Goal: Task Accomplishment & Management: Complete application form

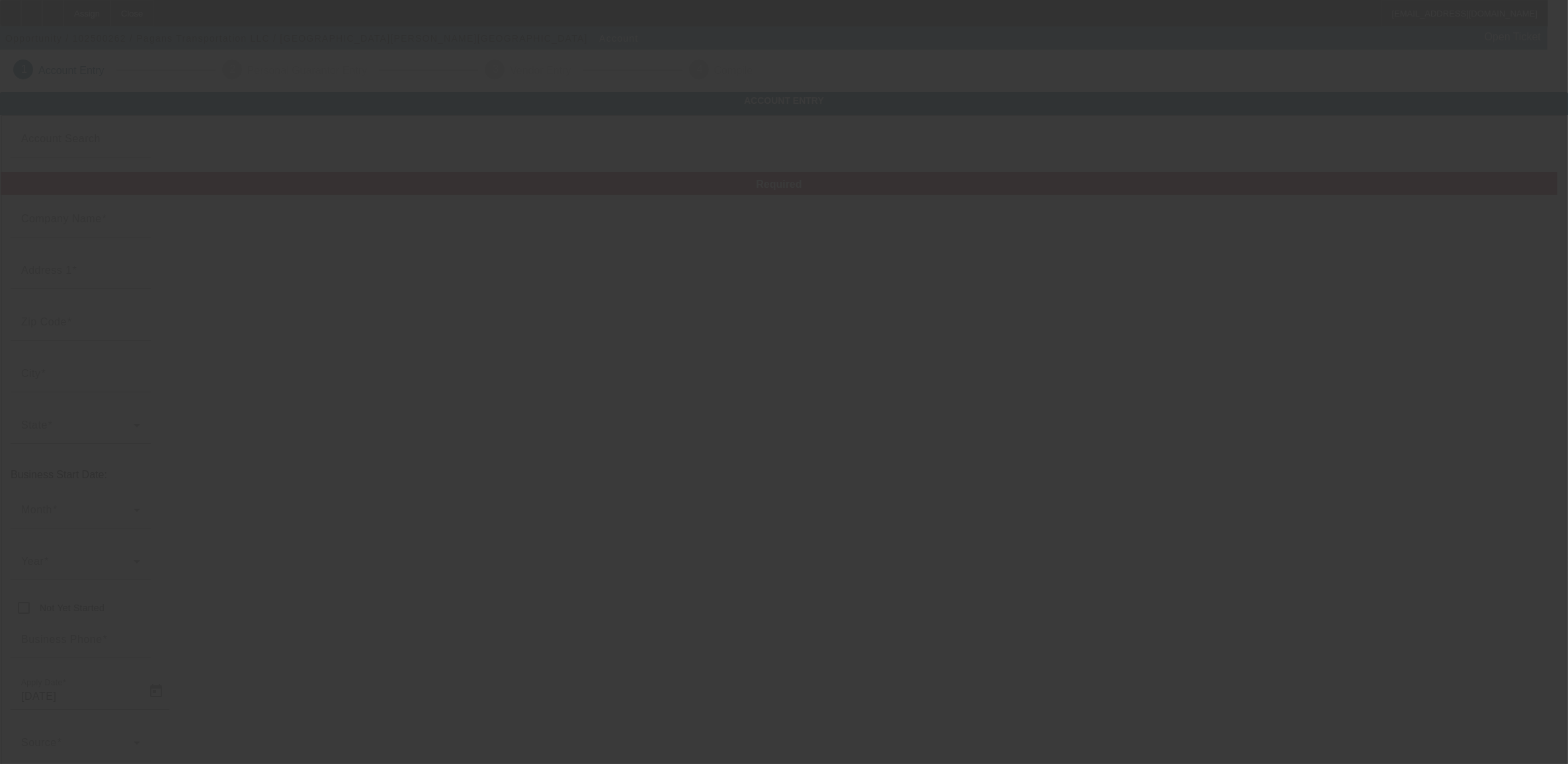
type input "10/9/2025"
type input "Pagans Transportation LLC"
type input "788 W Patches Cir"
type input "74020"
type input "Cleveland"
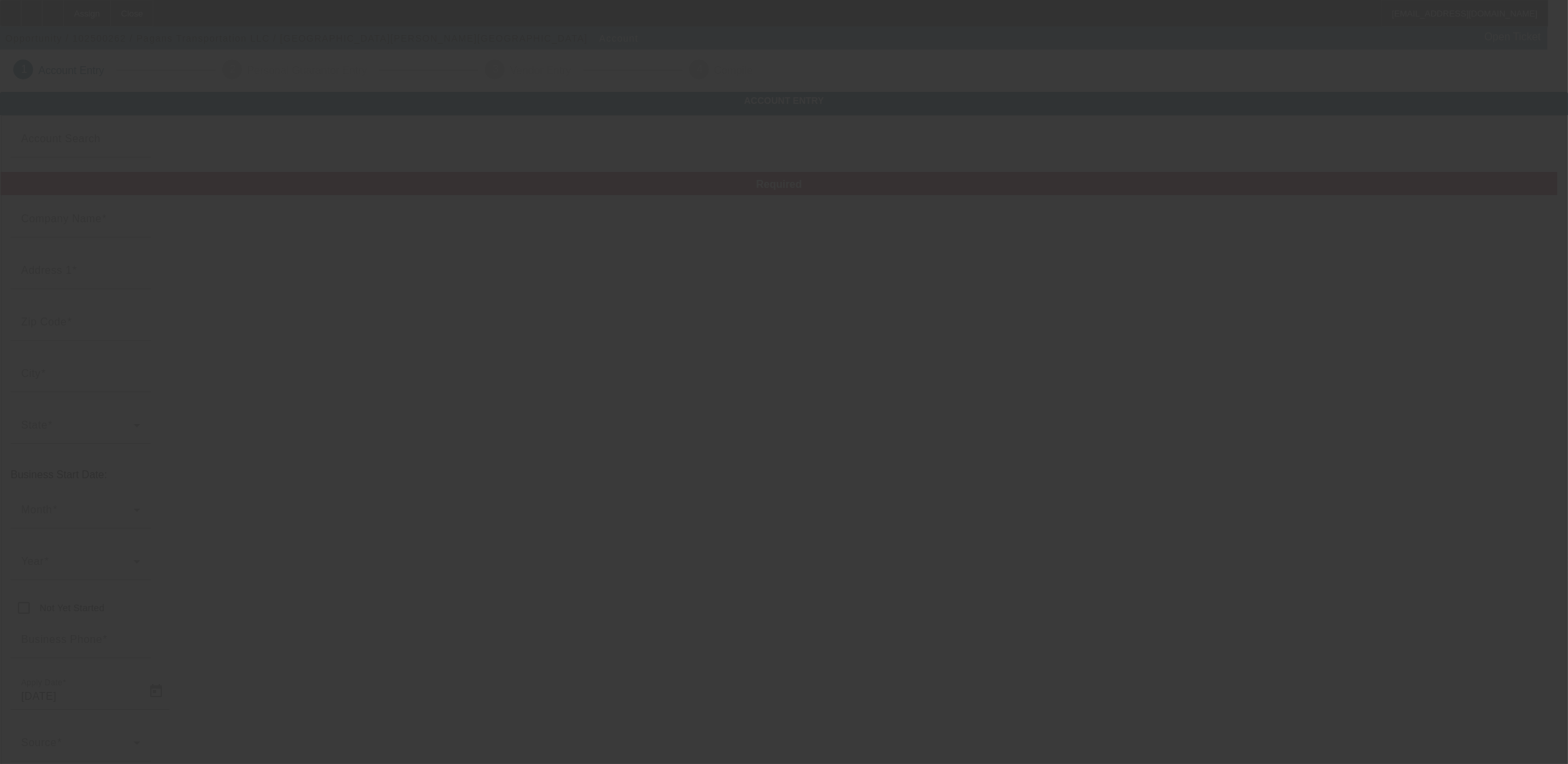
type input "(918) 873-6654"
type input "# 17"
type input "transportationpagan@gmail.com"
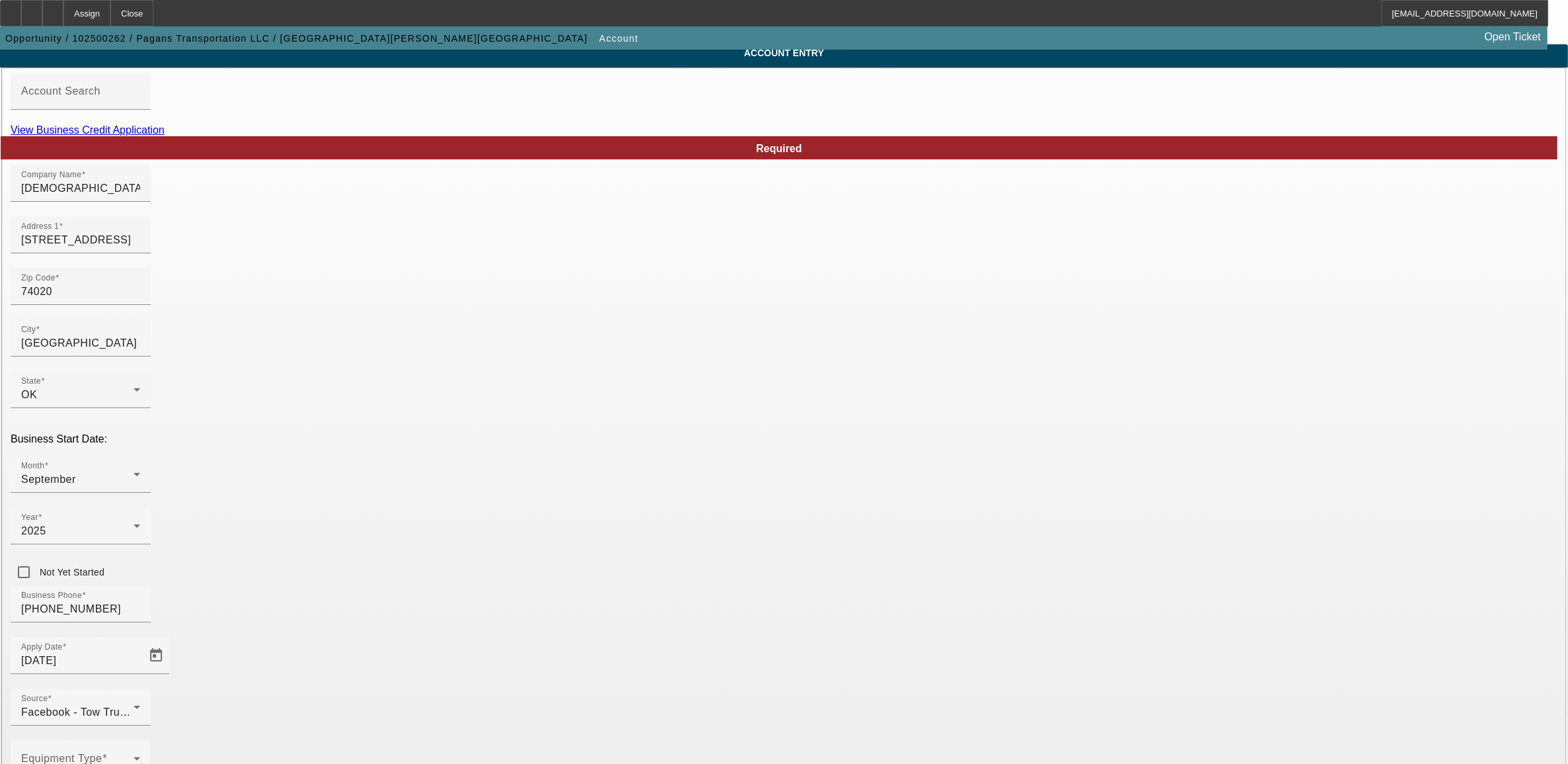
scroll to position [83, 0]
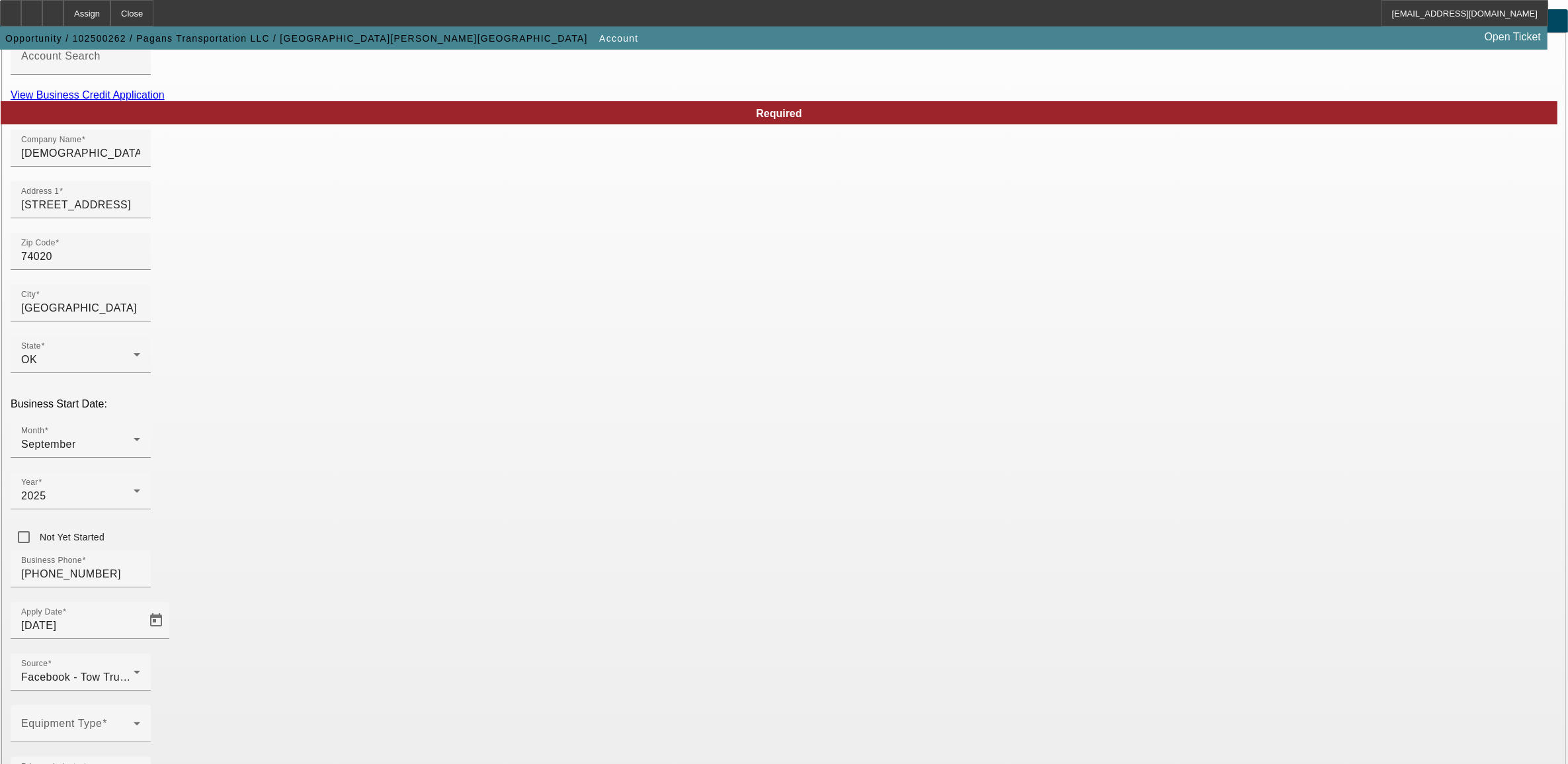
click at [165, 101] on link "View Business Credit Application" at bounding box center [88, 94] width 154 height 11
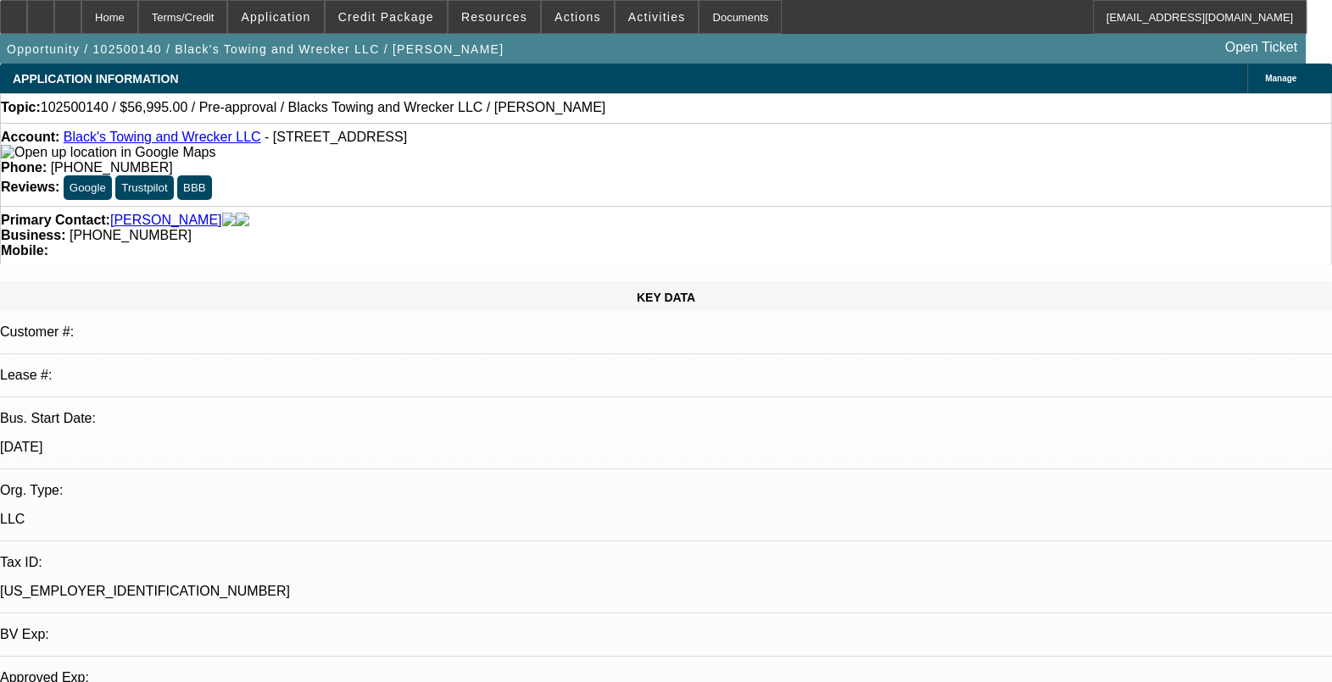
select select "0"
select select "0.1"
select select "4"
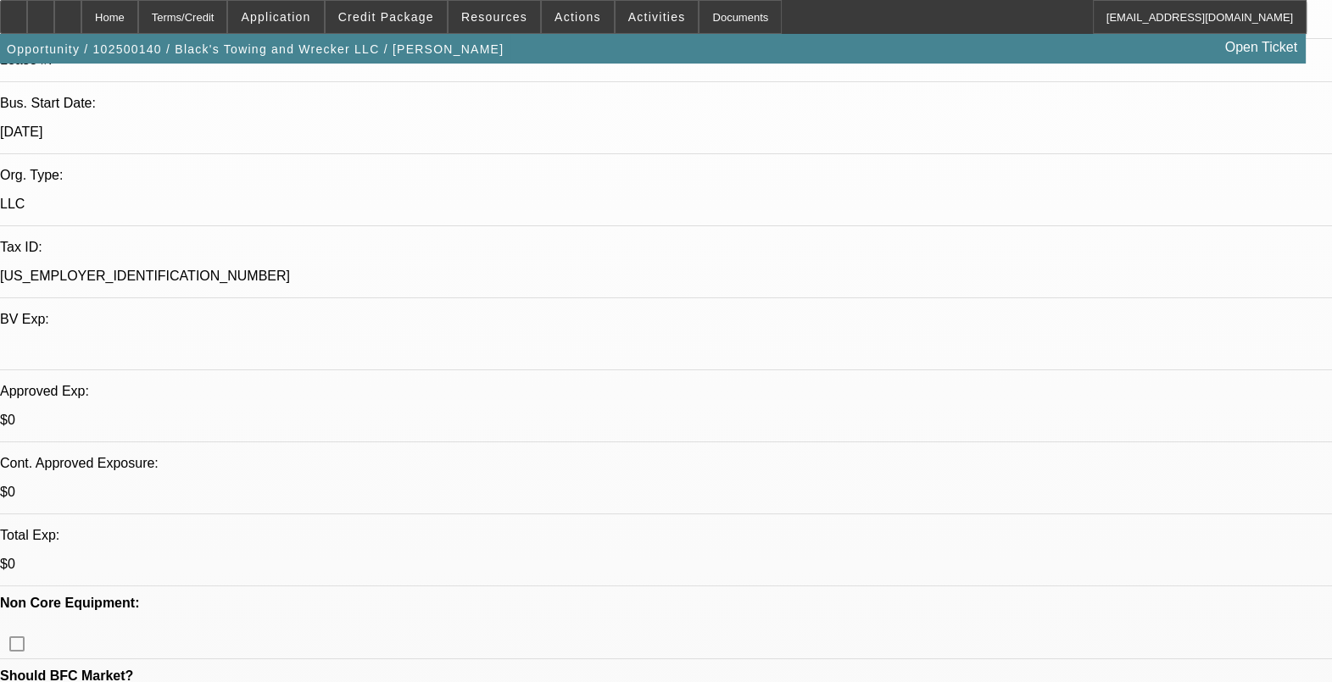
scroll to position [423, 0]
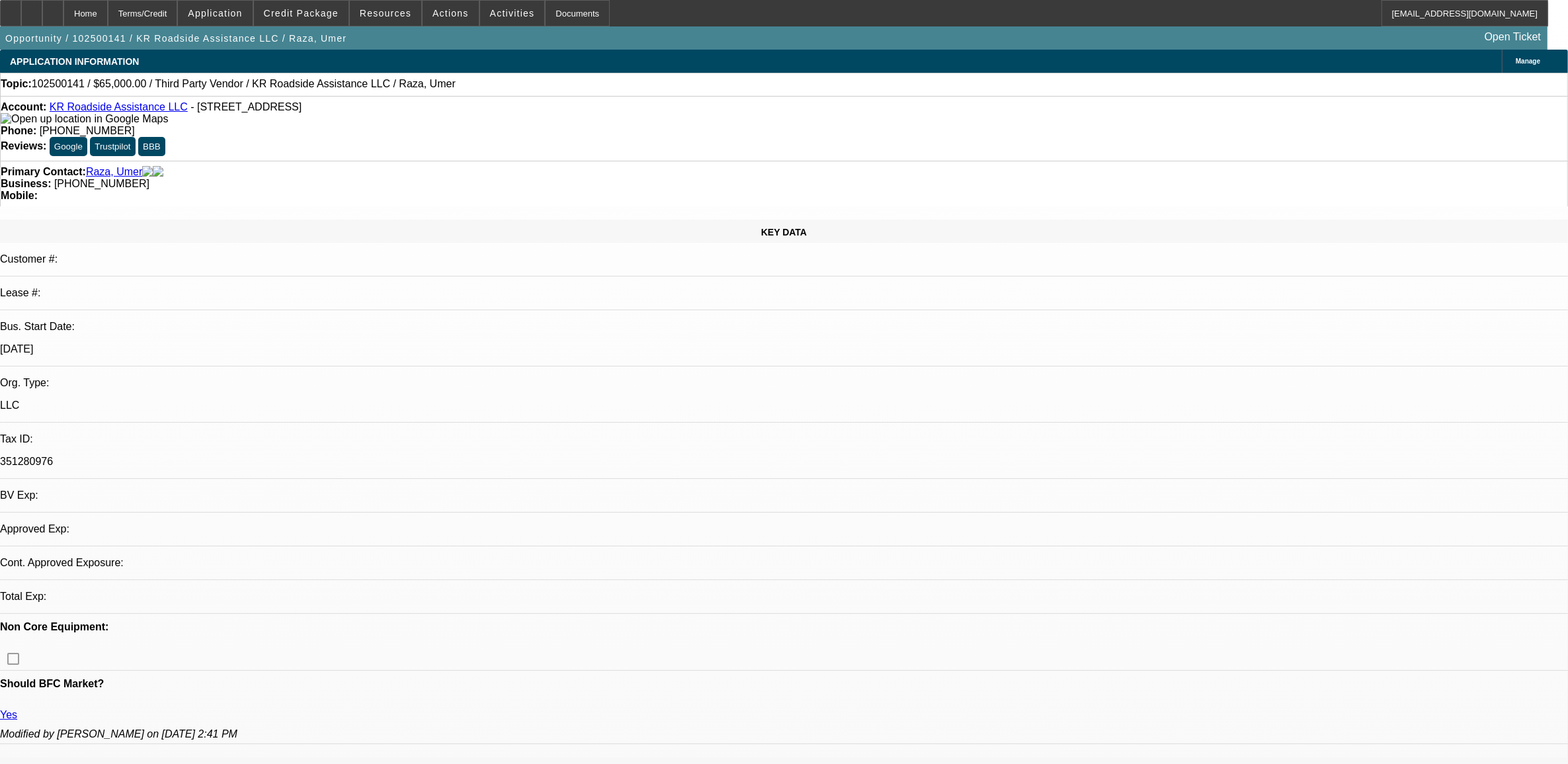
select select "0"
select select "2"
select select "0.1"
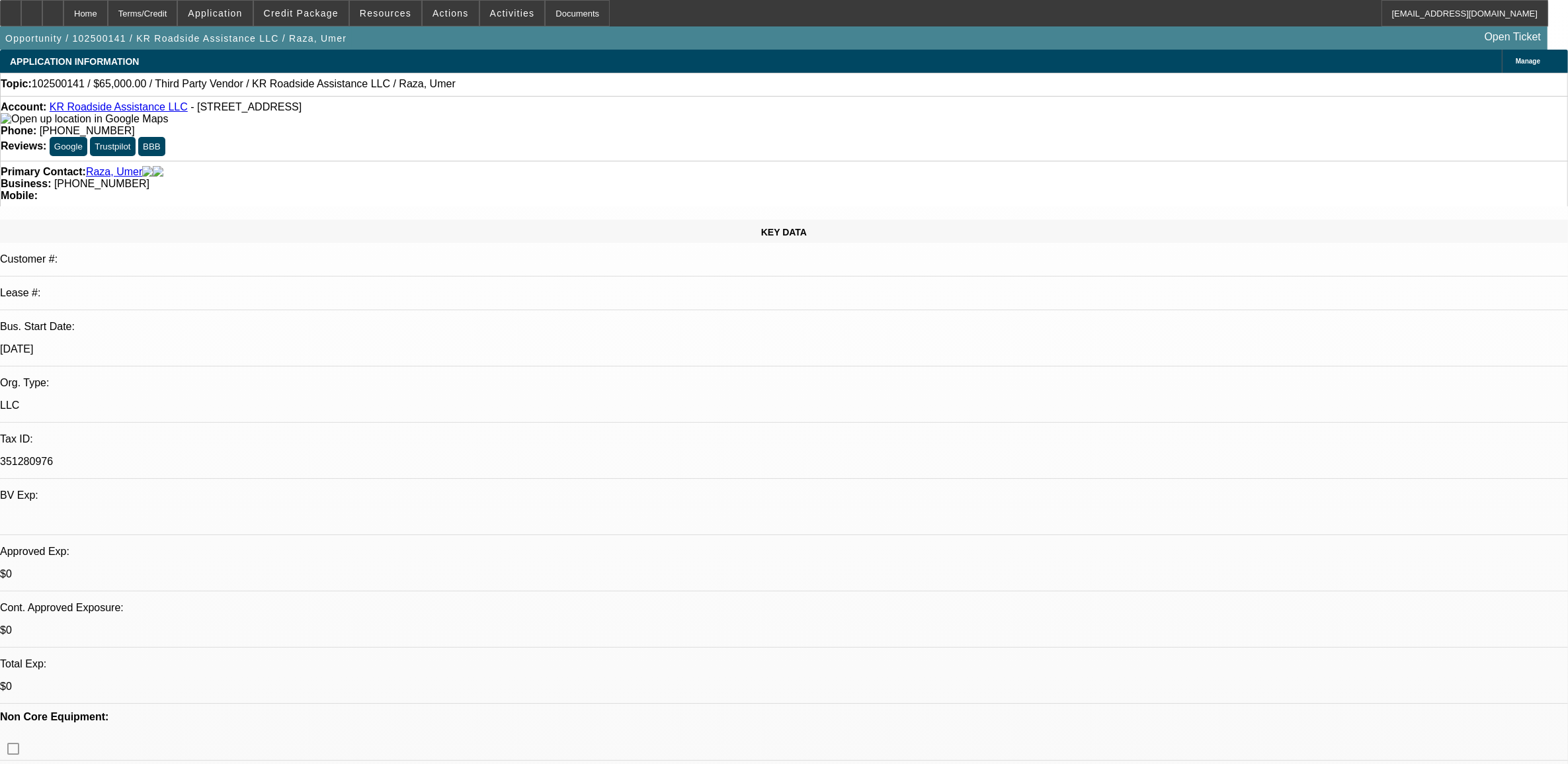
select select "1"
select select "2"
select select "4"
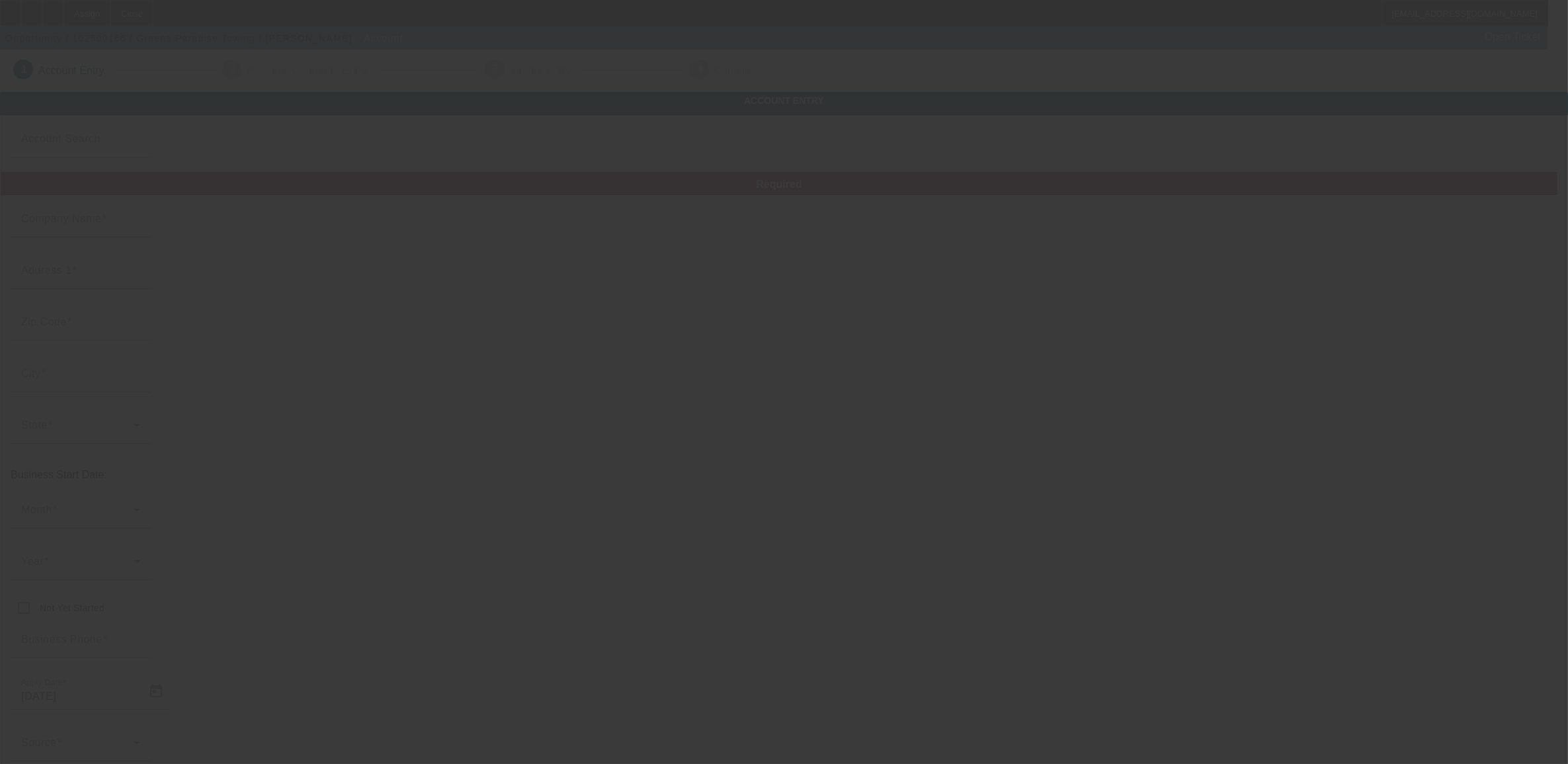
type input "Greens Paradise Towing"
type input "774 Roe Rd"
type input "95969"
type input "Paradise"
type input "(530) 815-5666"
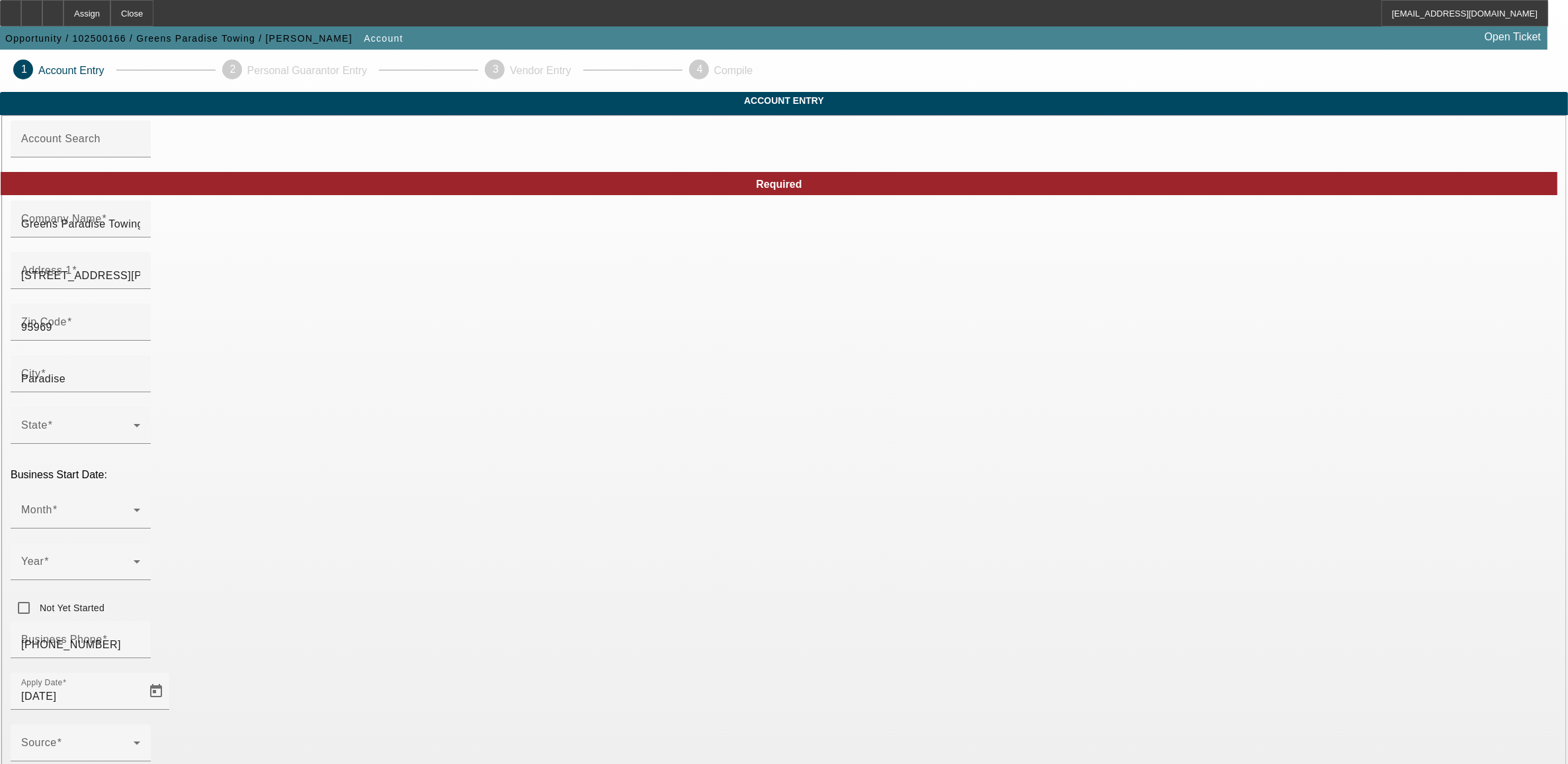
type input "10/7/2025"
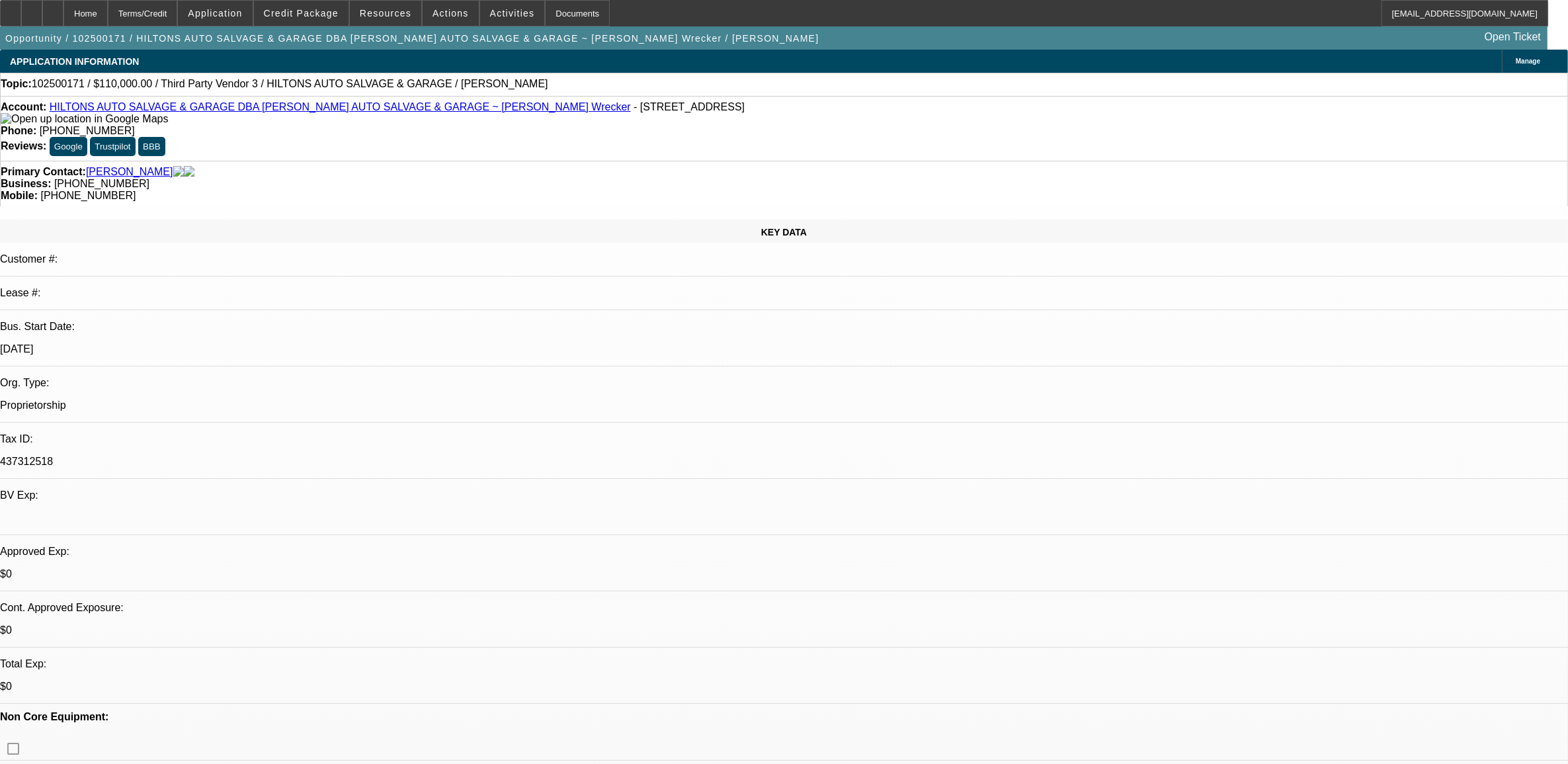
select select "0"
select select "2"
select select "0.1"
select select "1"
select select "2"
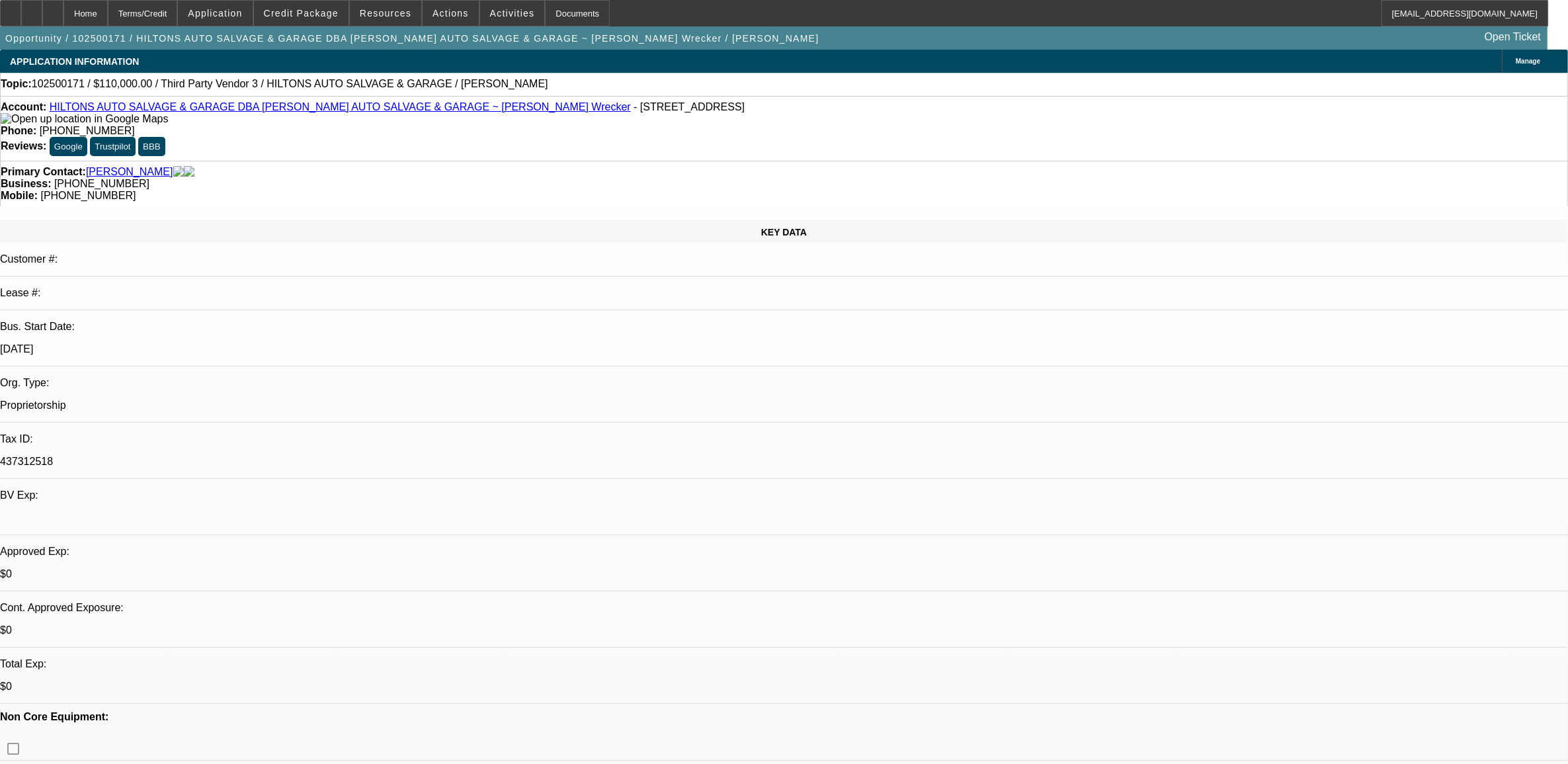
select select "4"
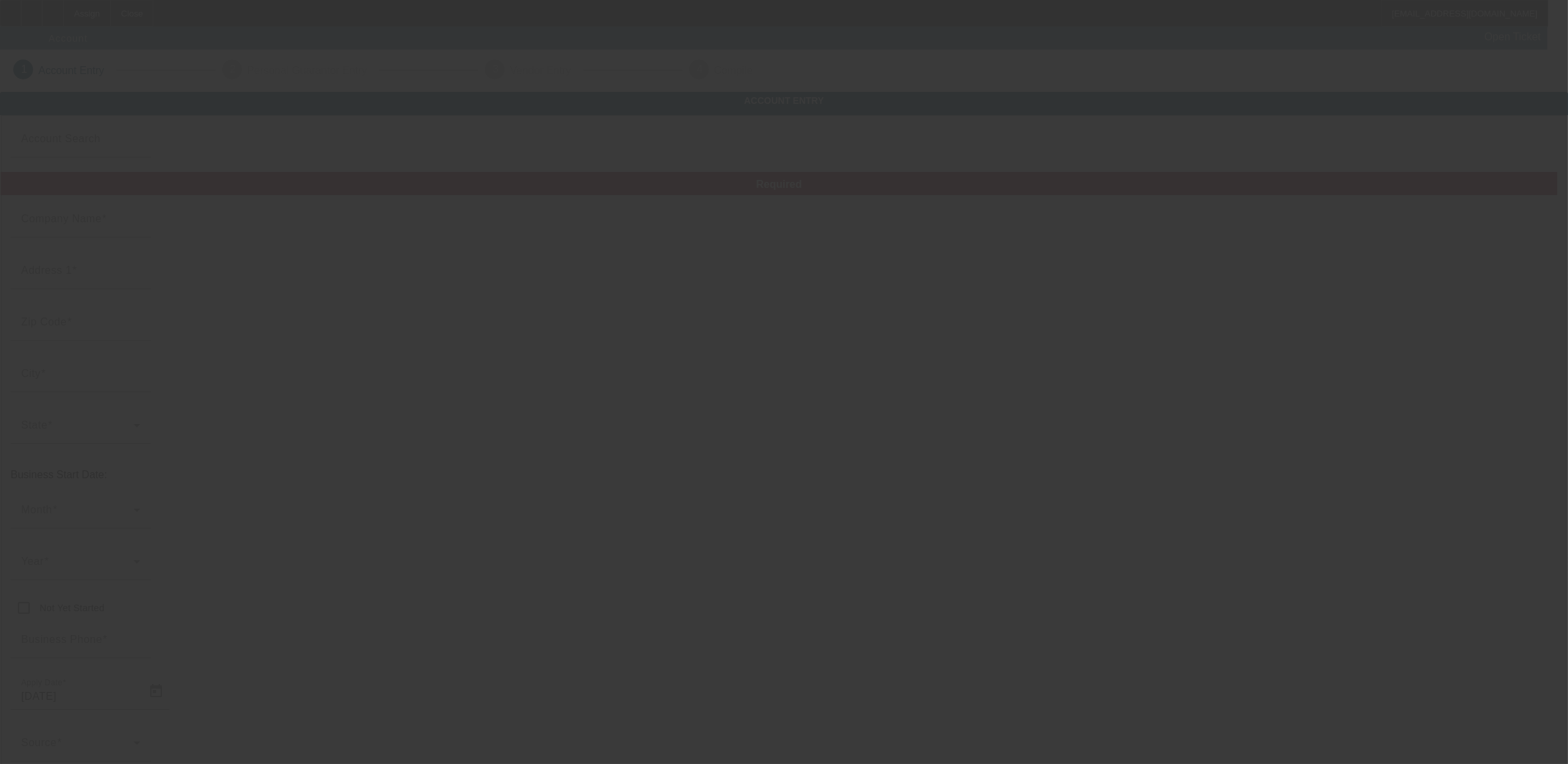
type input "10/7/2025"
type input "Towing Solution Central Florida LLC"
type input "109 Ambersweet Way"
type input "33897"
type input "Davenport"
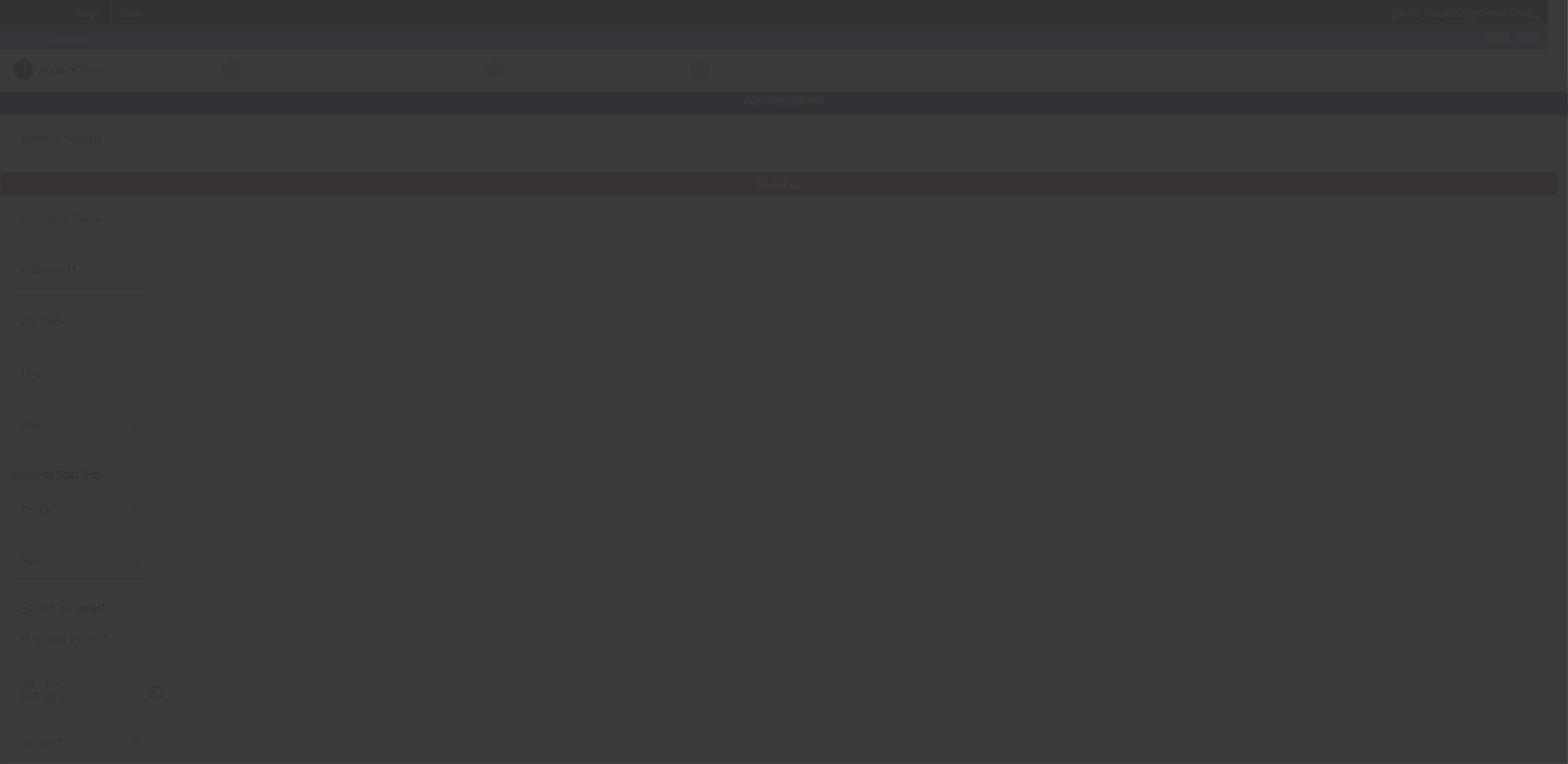
type input "(407) 724-6300"
type input "# 275"
type input "towingsolutionflorida@gmail.com"
type input "Polk"
type input "824133779"
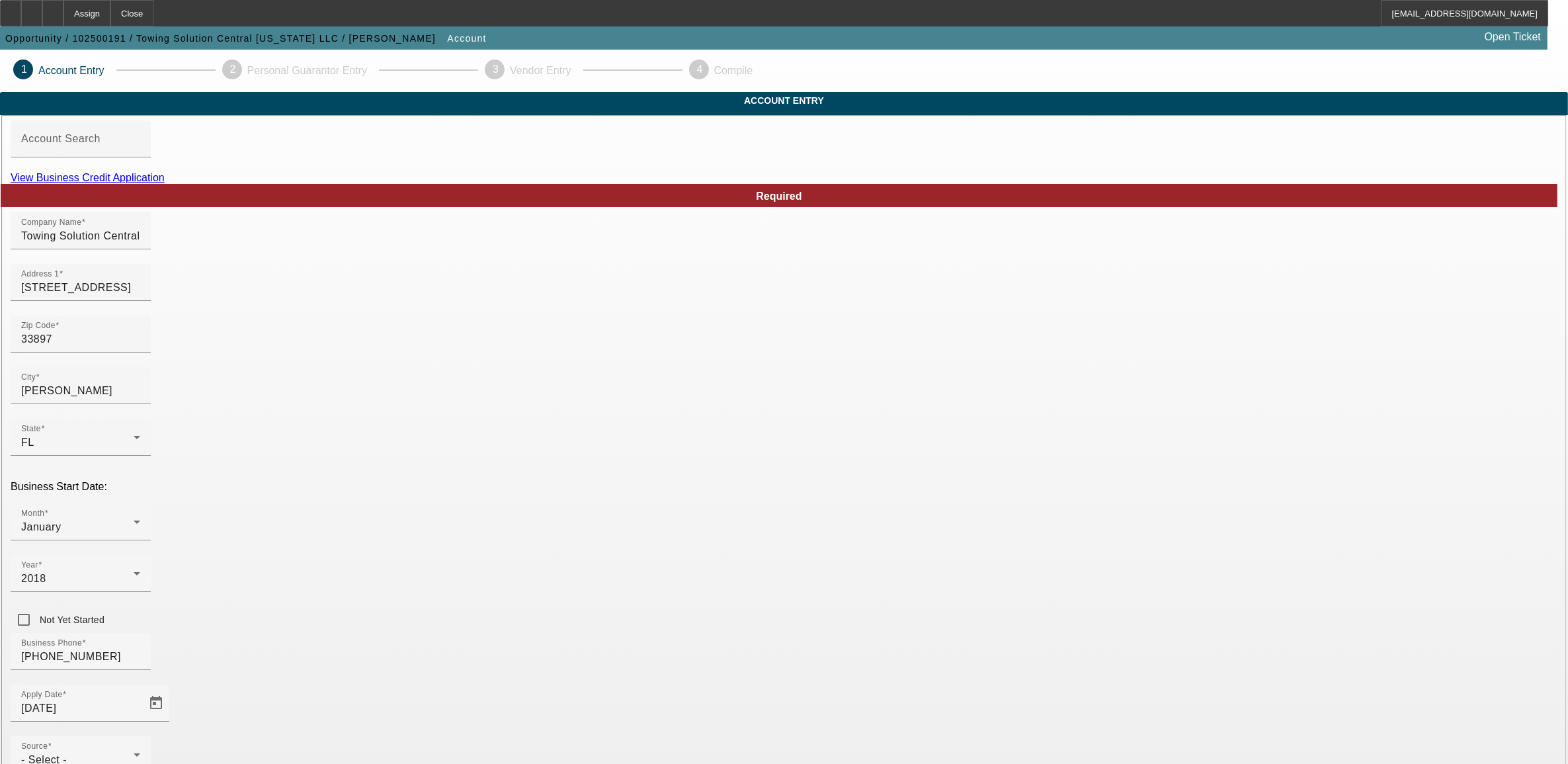
click at [165, 183] on link "View Business Credit Application" at bounding box center [88, 177] width 154 height 11
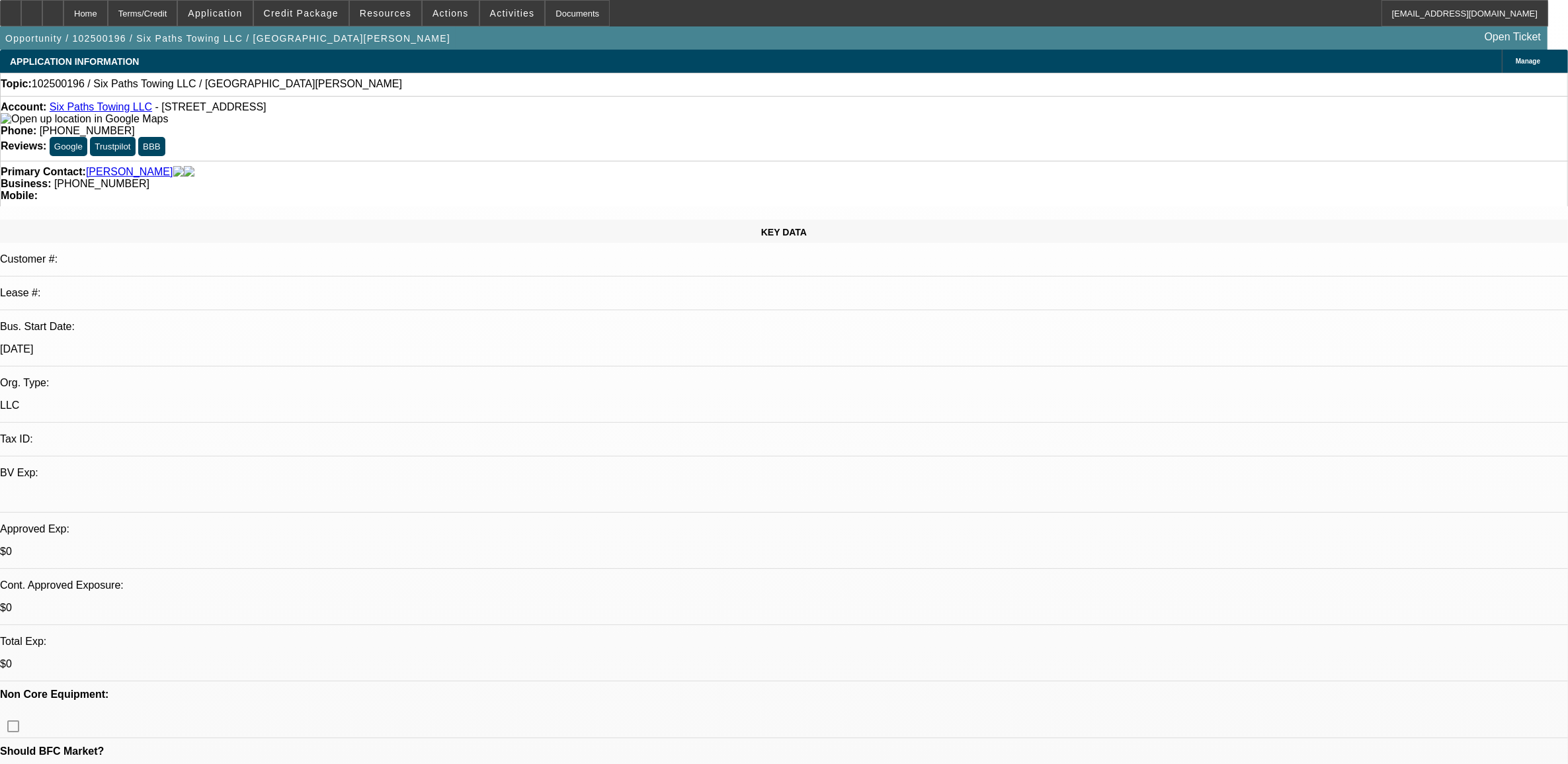
select select "0"
select select "2"
select select "0.1"
select select "1"
select select "2"
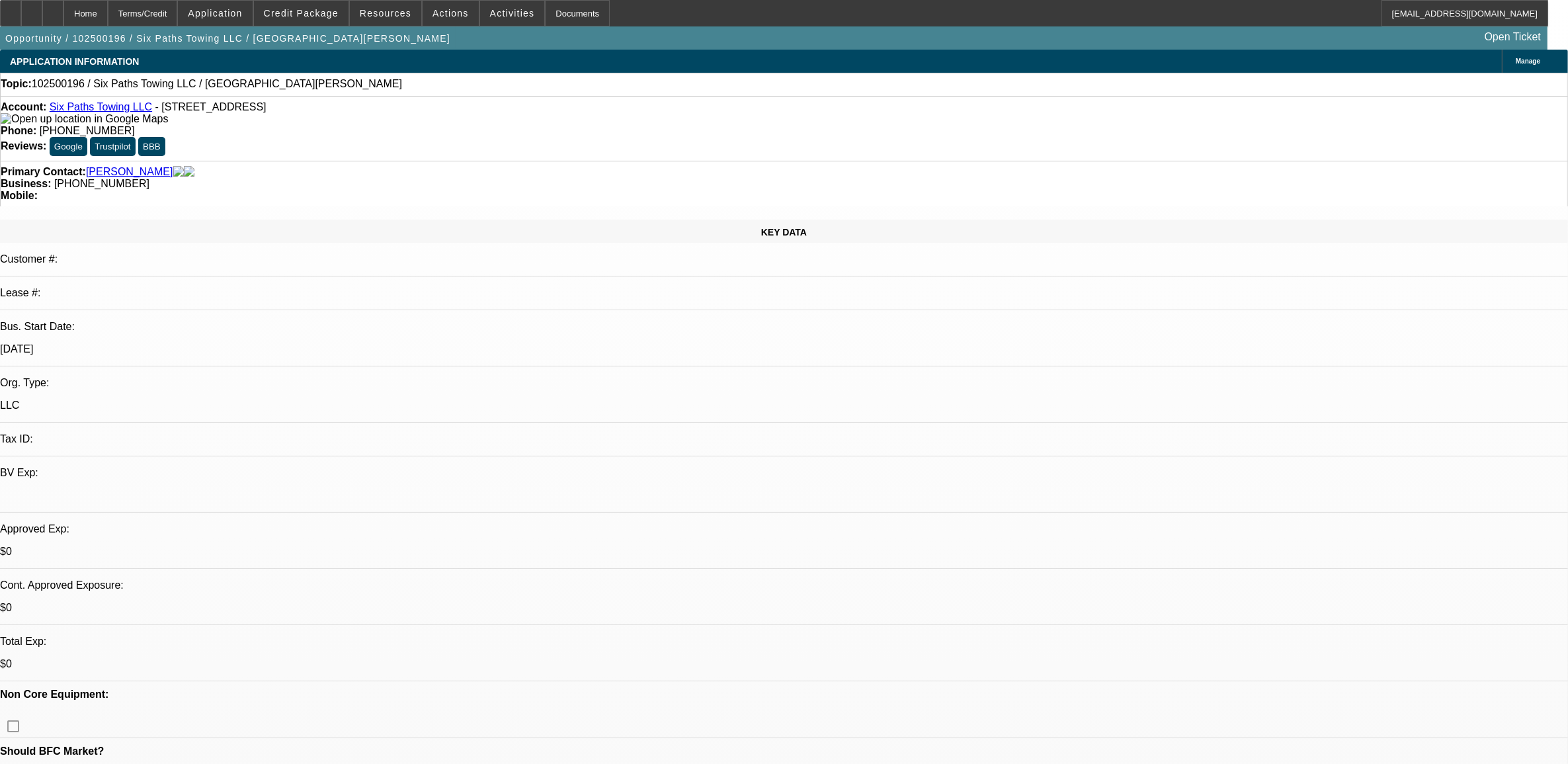
select select "4"
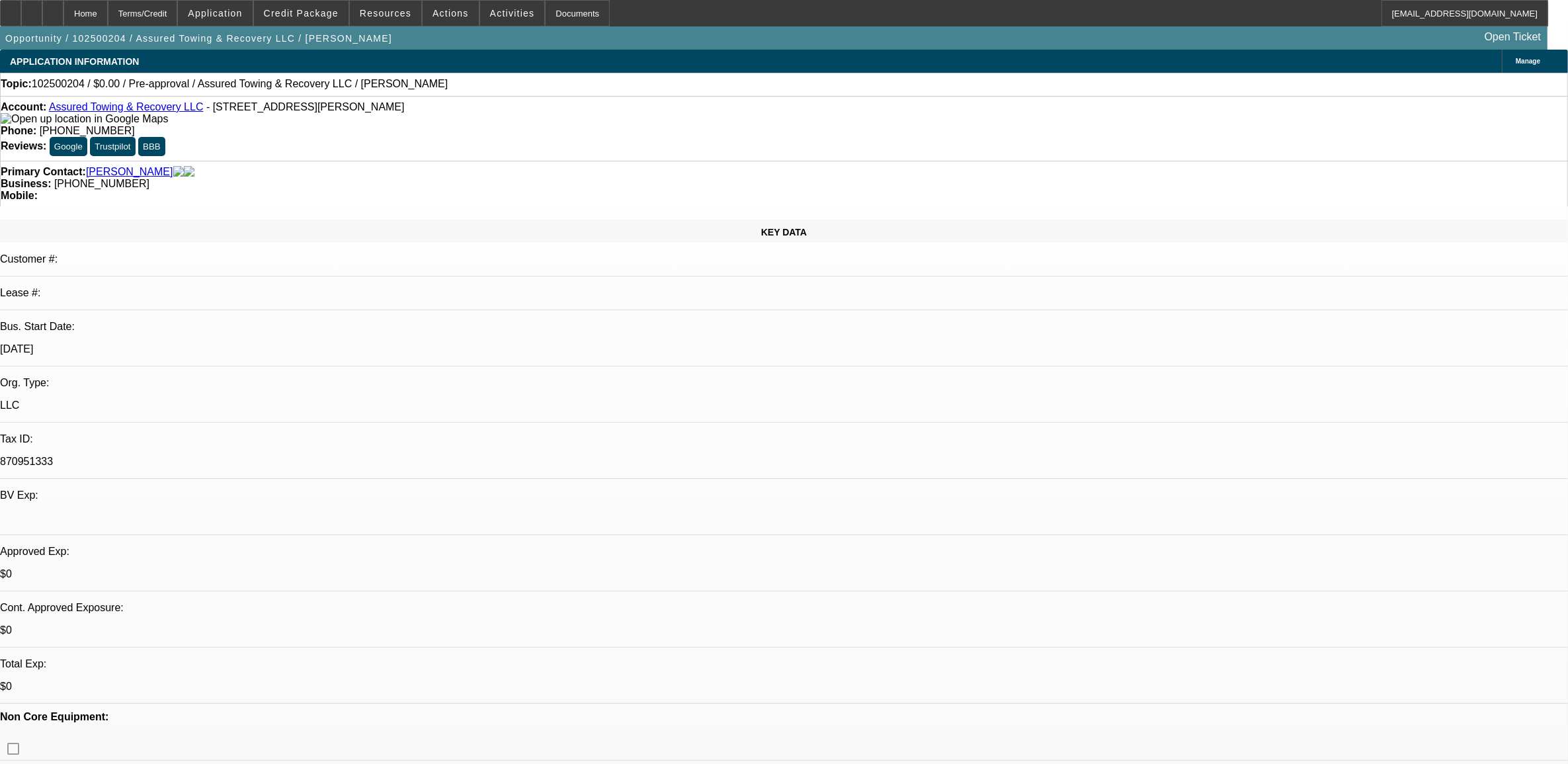
select select "0"
select select "2"
select select "0.1"
select select "4"
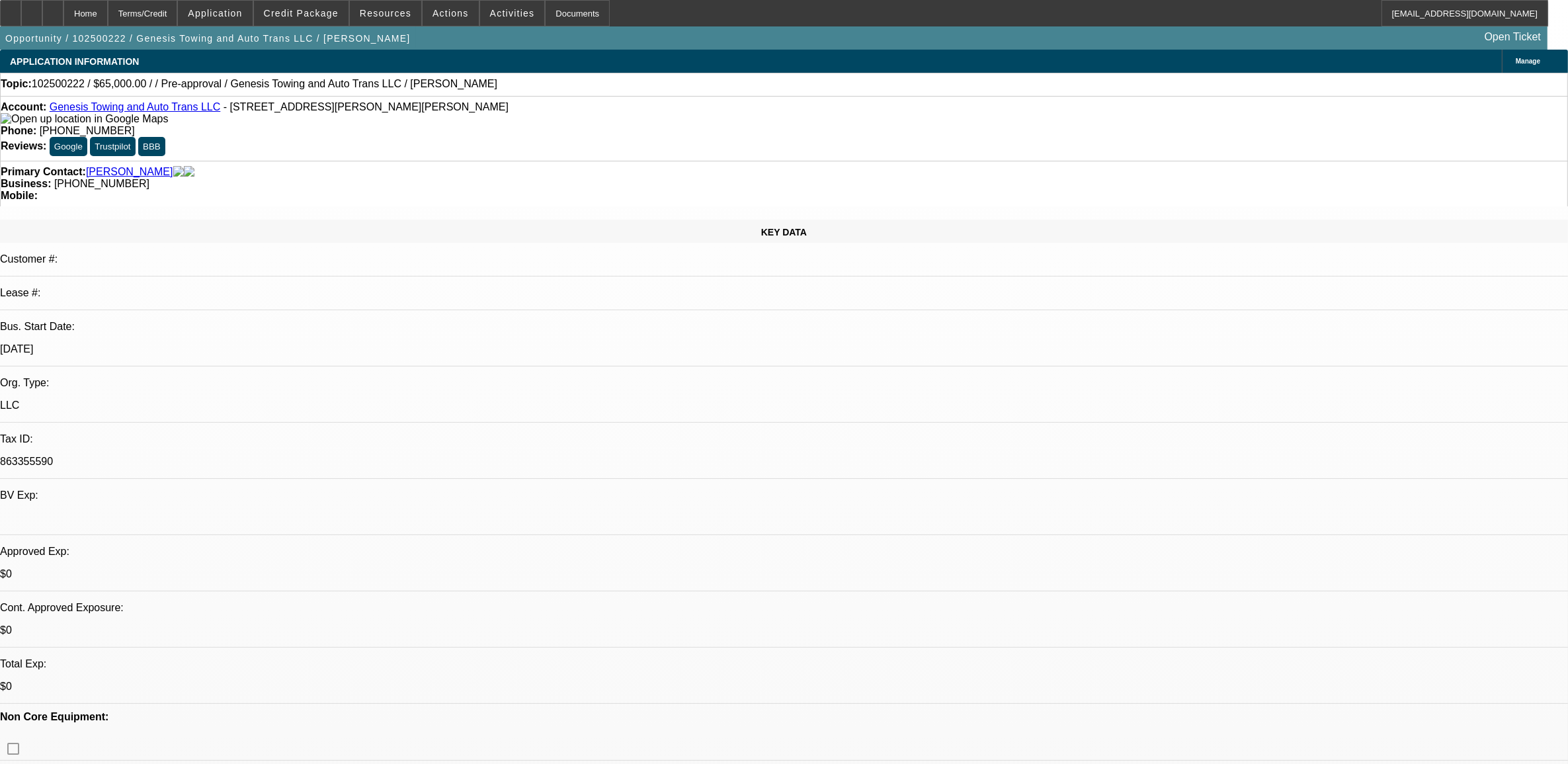
select select "0"
select select "2"
select select "0.1"
select select "1"
select select "2"
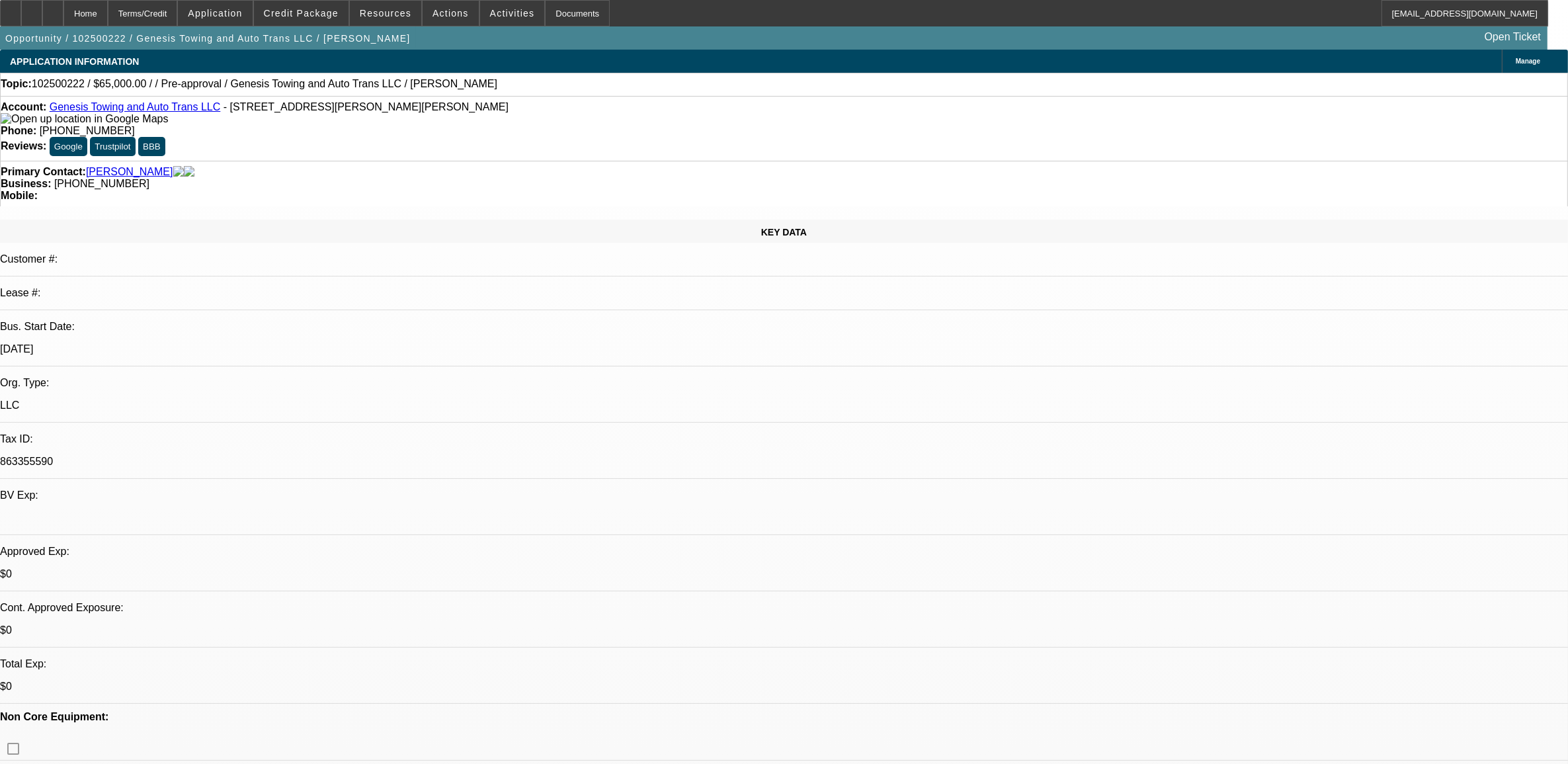
select select "4"
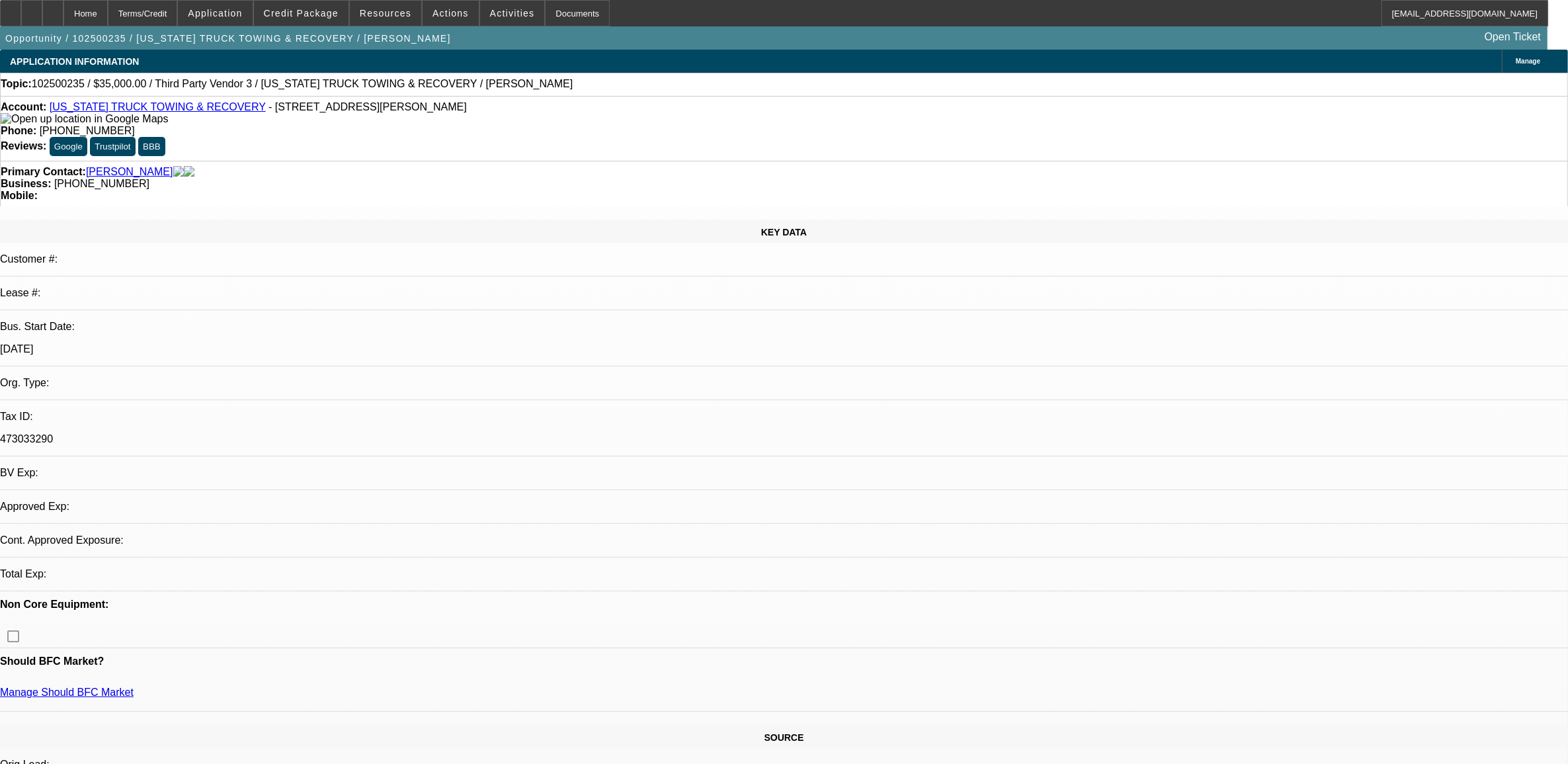
select select "0"
select select "2"
select select "0.1"
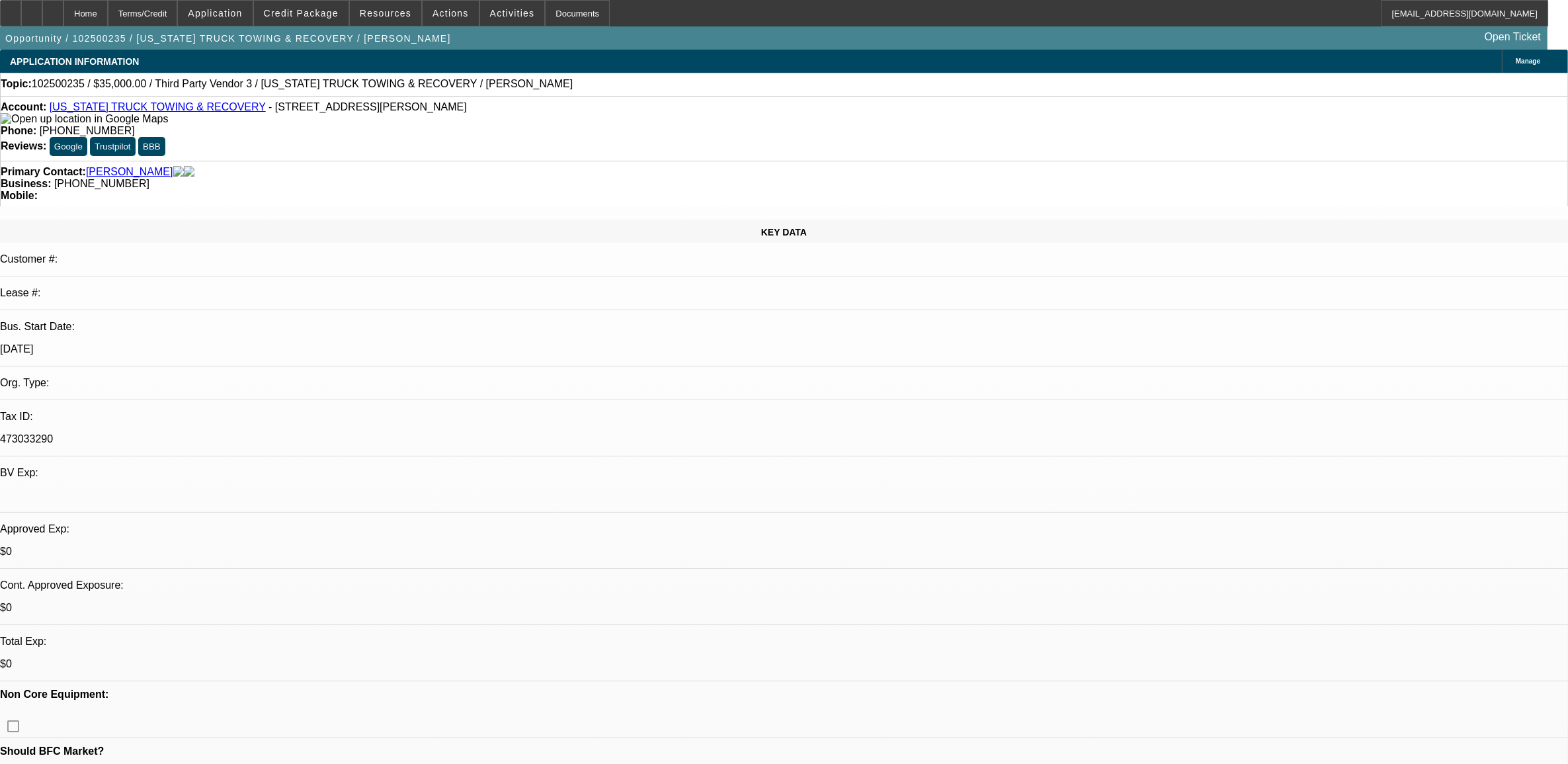
select select "1"
select select "2"
select select "4"
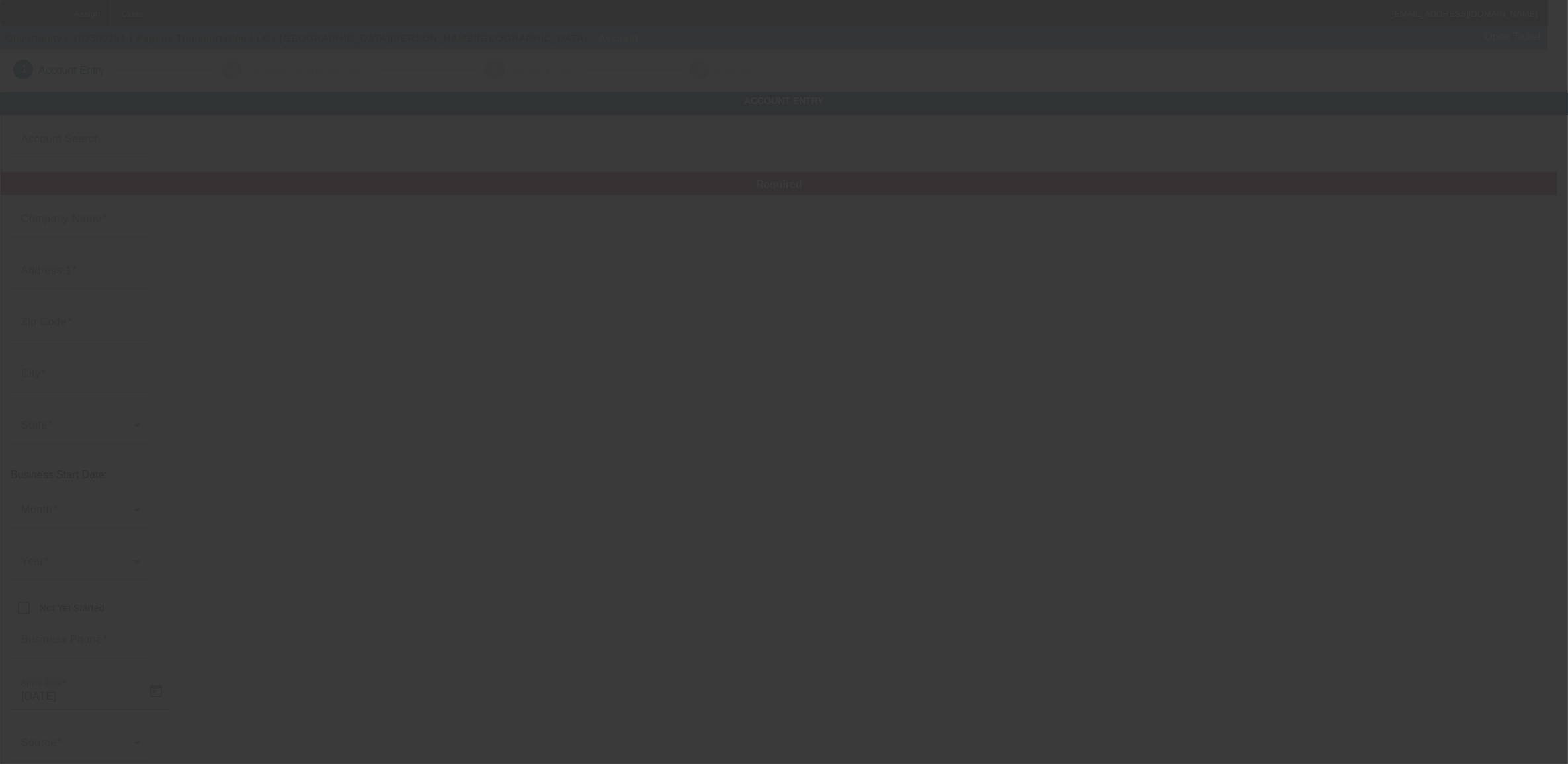
type input "[DATE]"
type input "[DEMOGRAPHIC_DATA] Transportation LLC"
type input "[STREET_ADDRESS]"
type input "74020"
type input "[GEOGRAPHIC_DATA]"
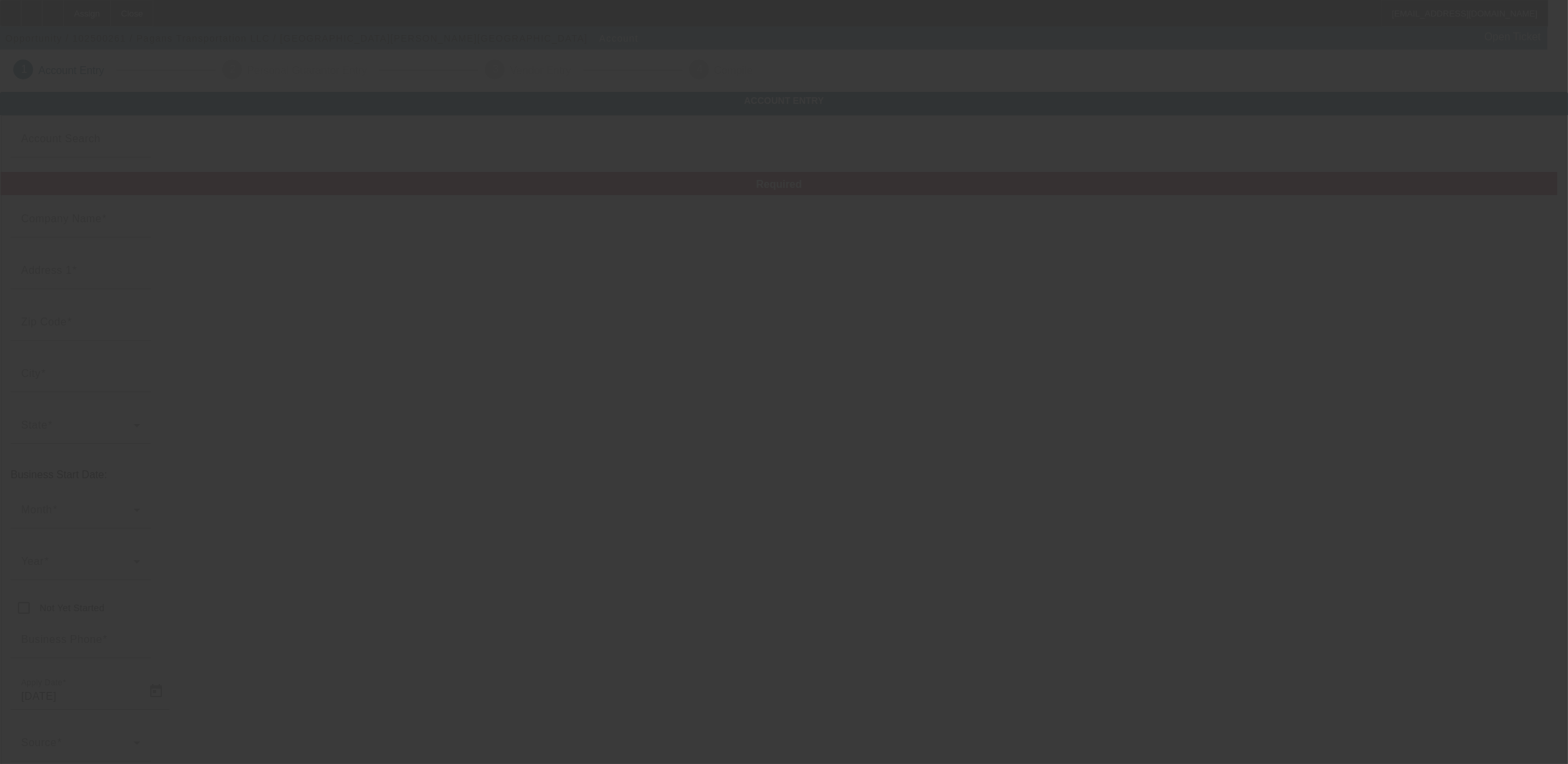
type input "[PHONE_NUMBER]"
type input "# 17"
type input "[EMAIL_ADDRESS][DOMAIN_NAME]"
